Goal: Transaction & Acquisition: Subscribe to service/newsletter

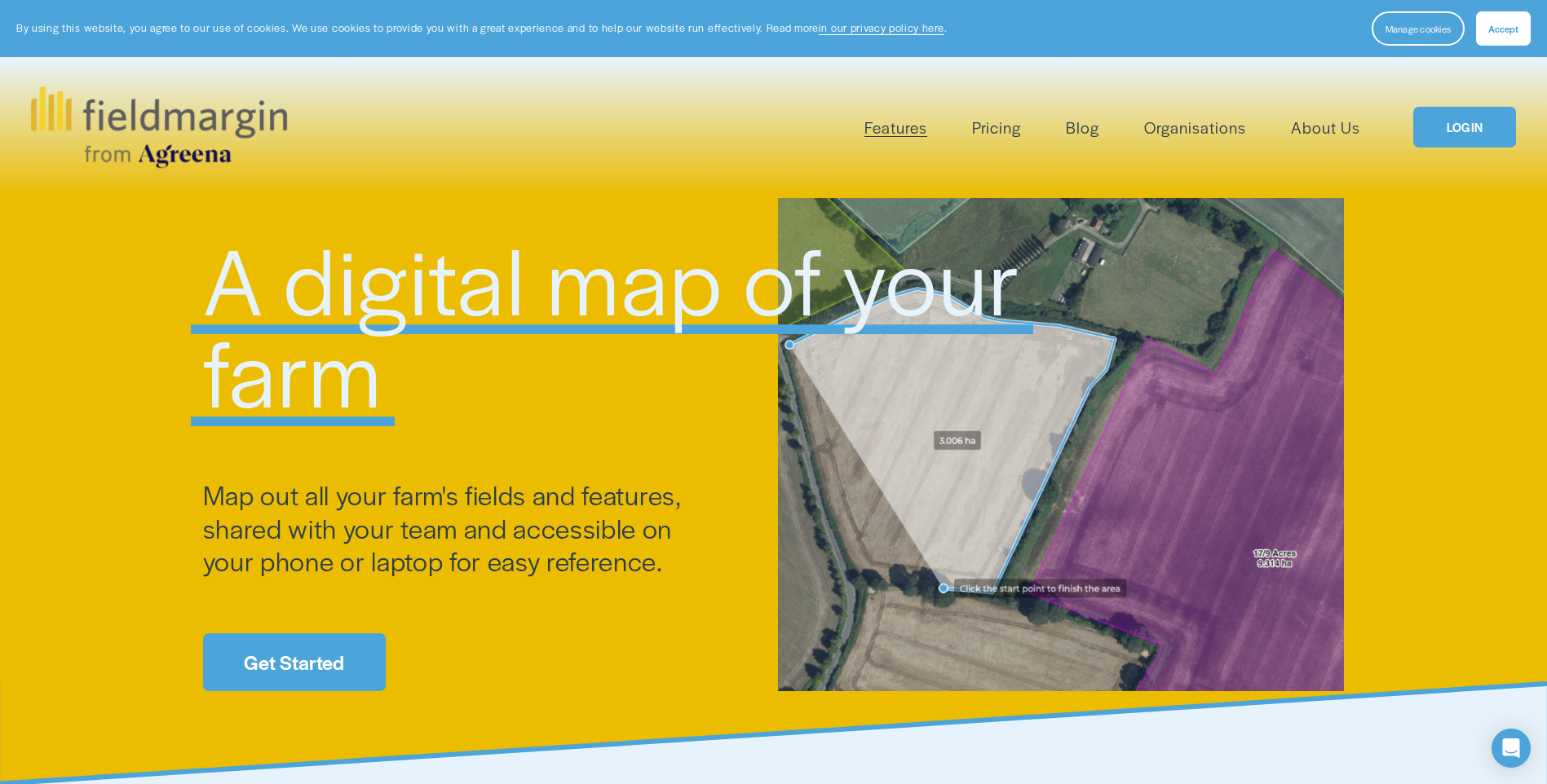
click at [294, 653] on link "Get Started" at bounding box center [294, 662] width 183 height 58
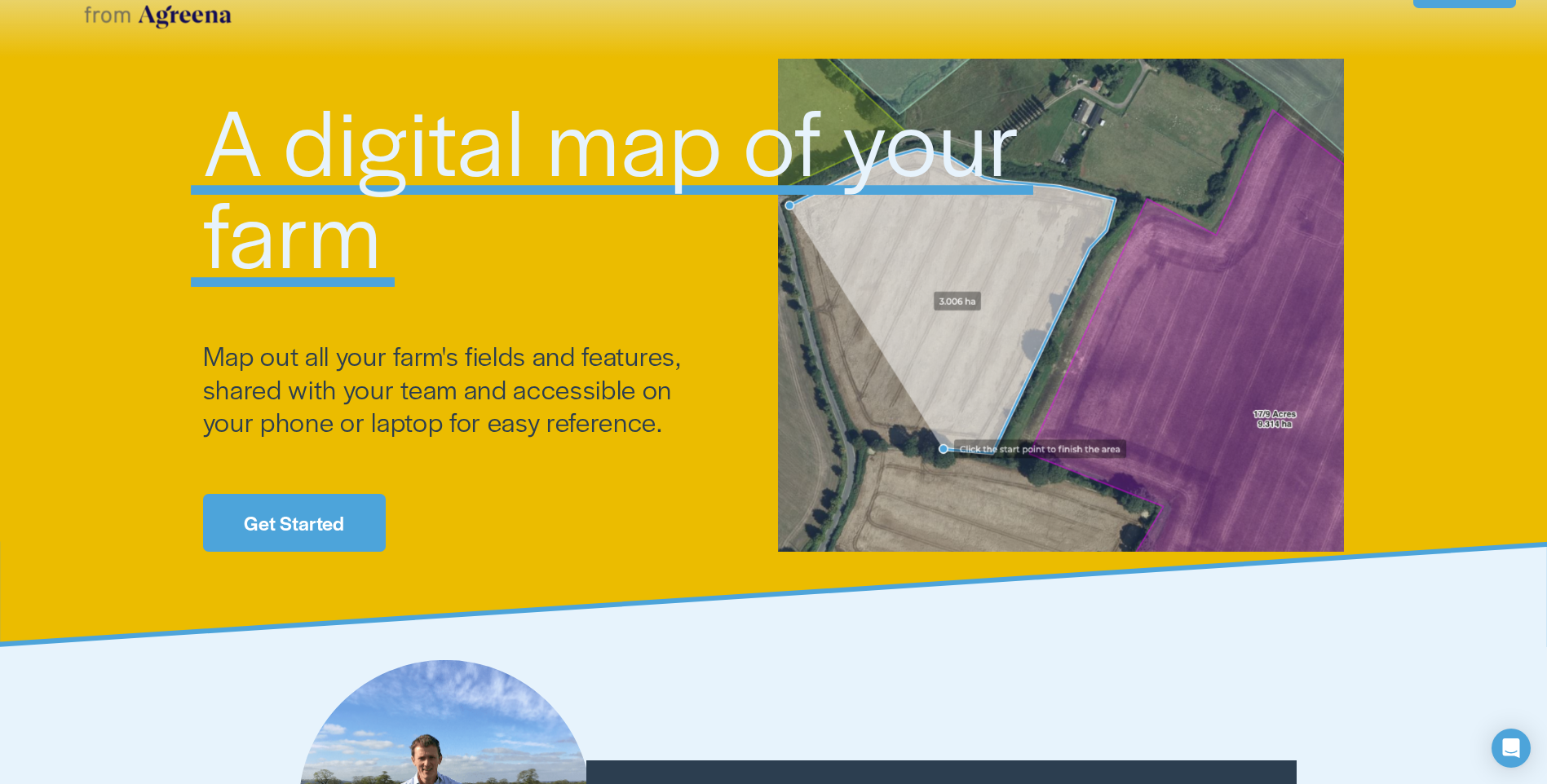
scroll to position [244, 0]
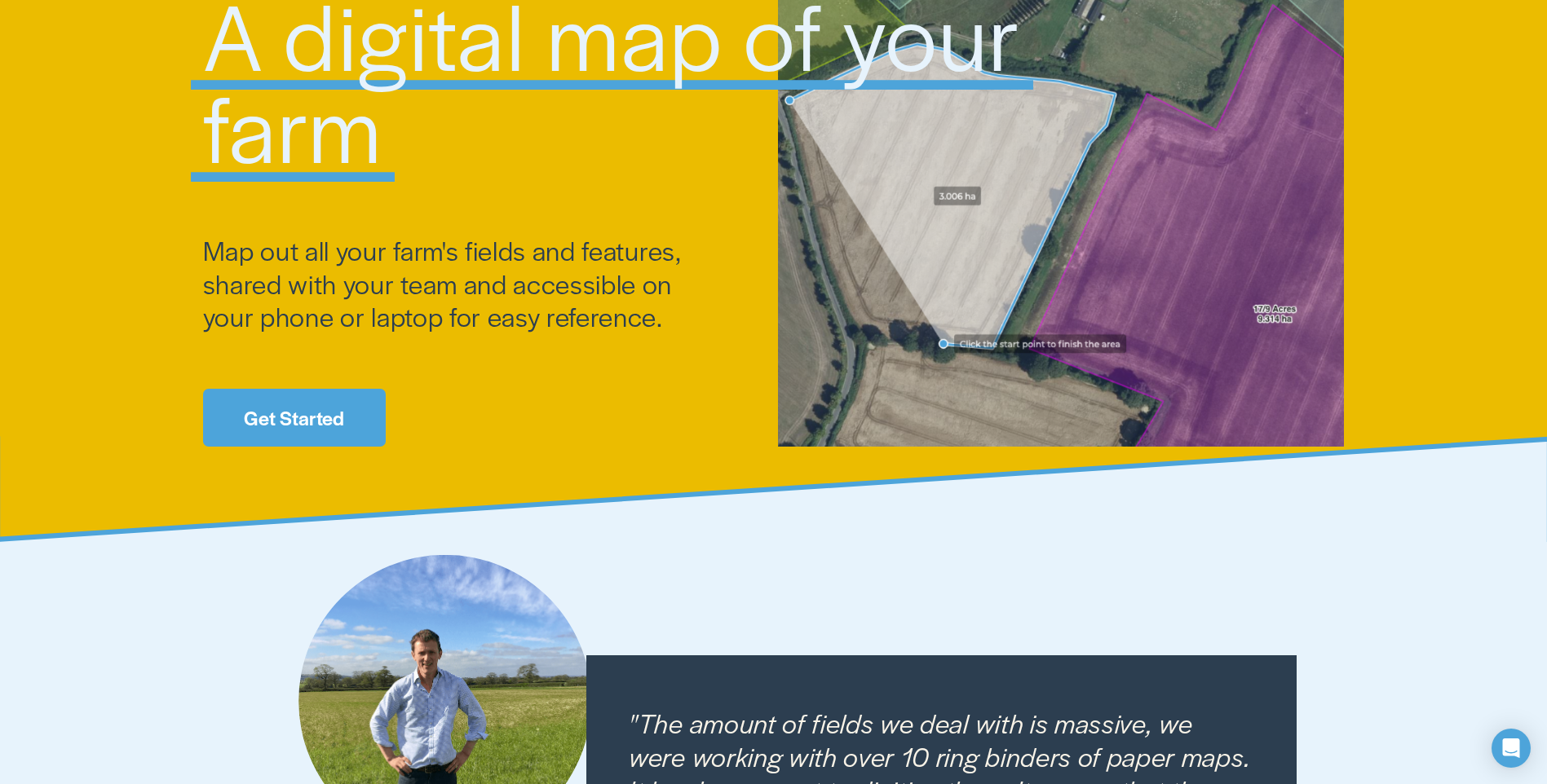
click at [275, 398] on link "Get Started" at bounding box center [294, 418] width 183 height 58
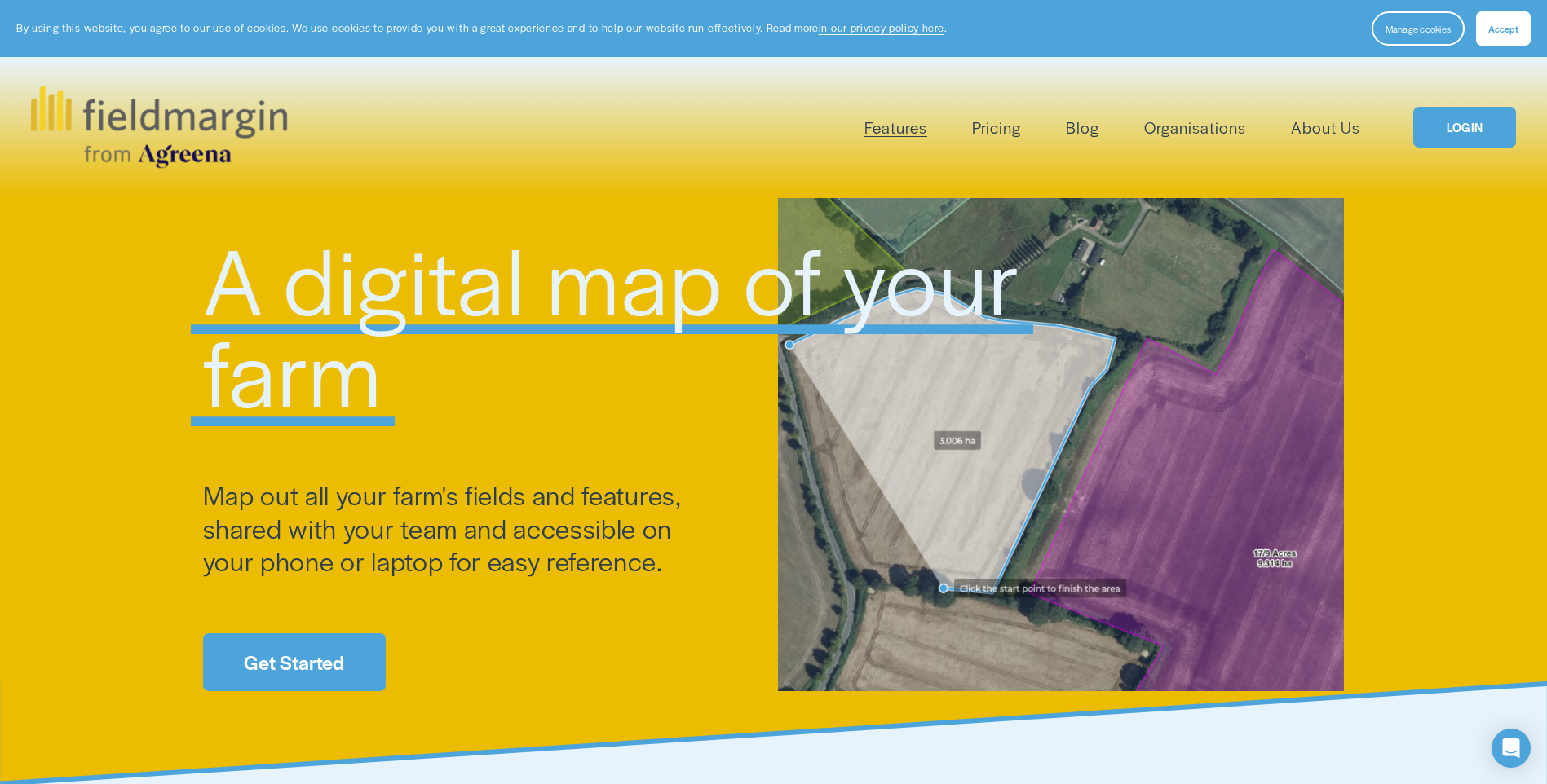
click at [978, 126] on link "Pricing" at bounding box center [996, 127] width 49 height 27
